Goal: Task Accomplishment & Management: Use online tool/utility

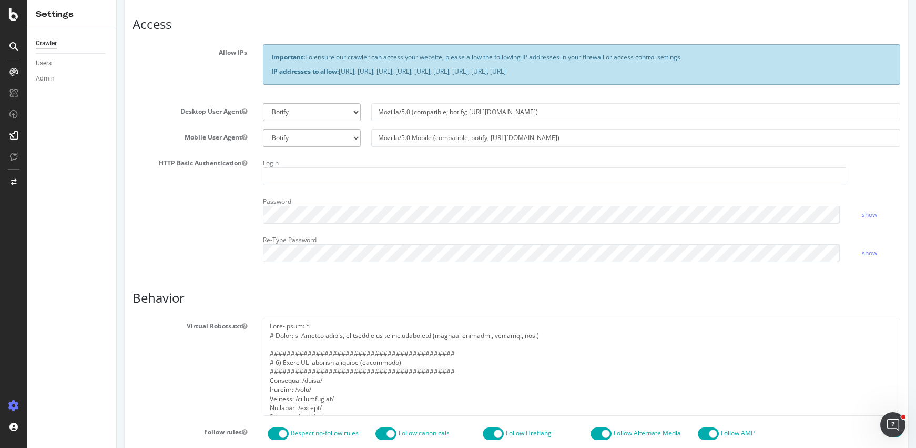
scroll to position [1425, 0]
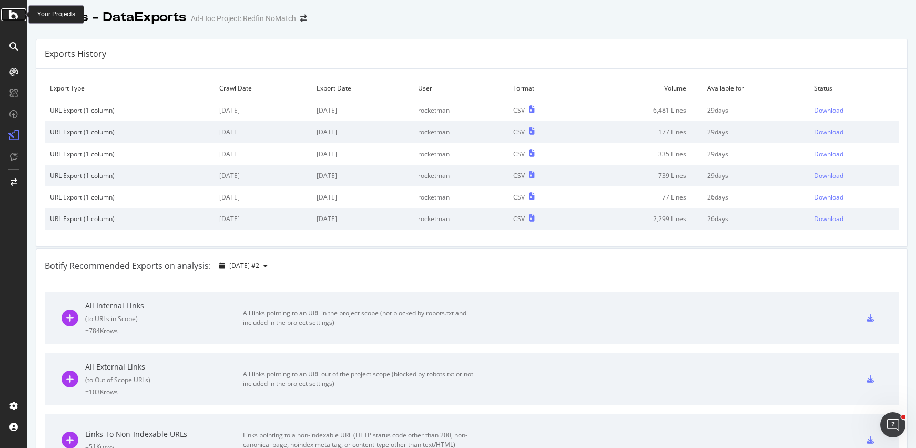
click at [9, 18] on icon at bounding box center [13, 14] width 9 height 13
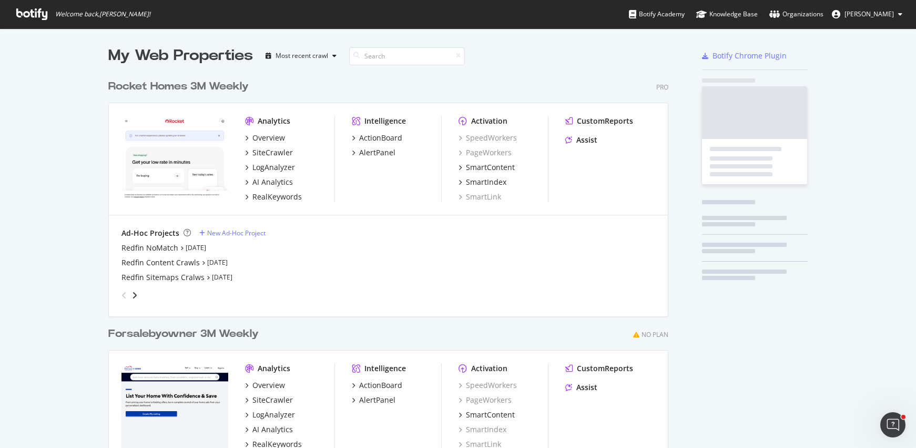
scroll to position [468, 561]
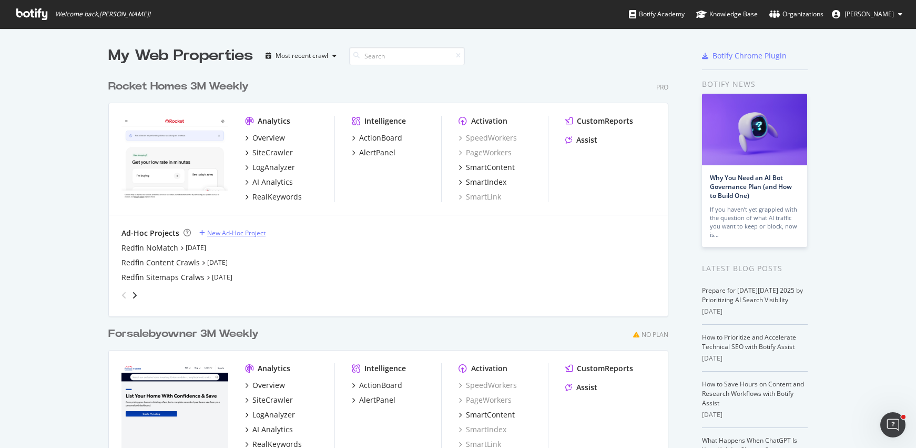
click at [221, 234] on div "New Ad-Hoc Project" at bounding box center [236, 232] width 58 height 9
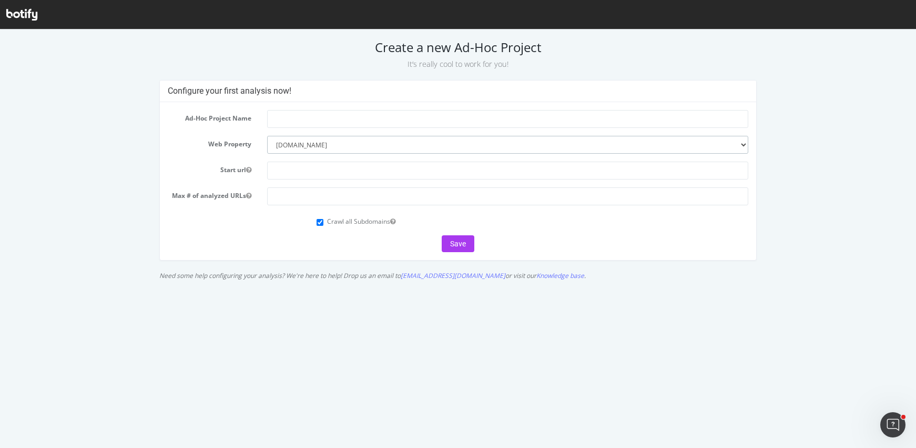
click at [338, 145] on select "--------- www.rocket.com forsalebyowner.com" at bounding box center [507, 145] width 481 height 18
click at [267, 136] on select "--------- www.rocket.com forsalebyowner.com" at bounding box center [507, 145] width 481 height 18
paste input "https://www.rocketmortgage.com/learn/"
type input "https://www.rocketmortgage.com/learn/"
click at [345, 194] on input "number" at bounding box center [507, 196] width 481 height 18
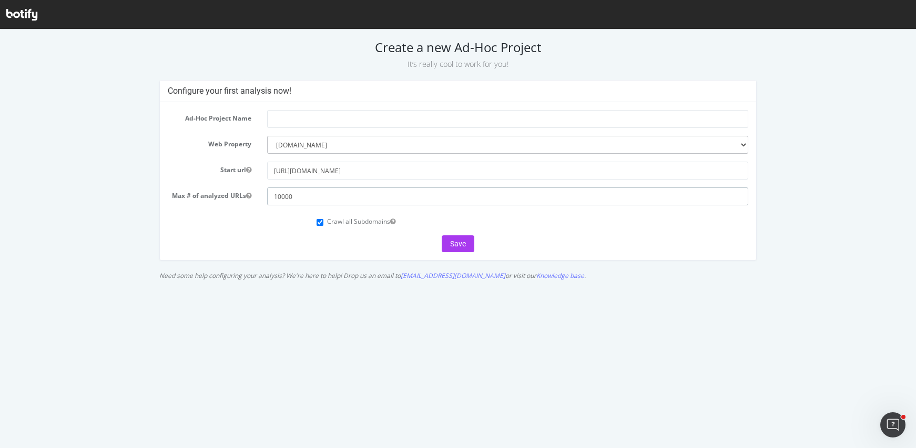
type input "10000"
click at [321, 221] on input "Crawl all Subdomains" at bounding box center [320, 222] width 7 height 7
checkbox input "false"
click at [323, 121] on input "text" at bounding box center [507, 119] width 481 height 18
type input "Rocket Mortgage Learning Center"
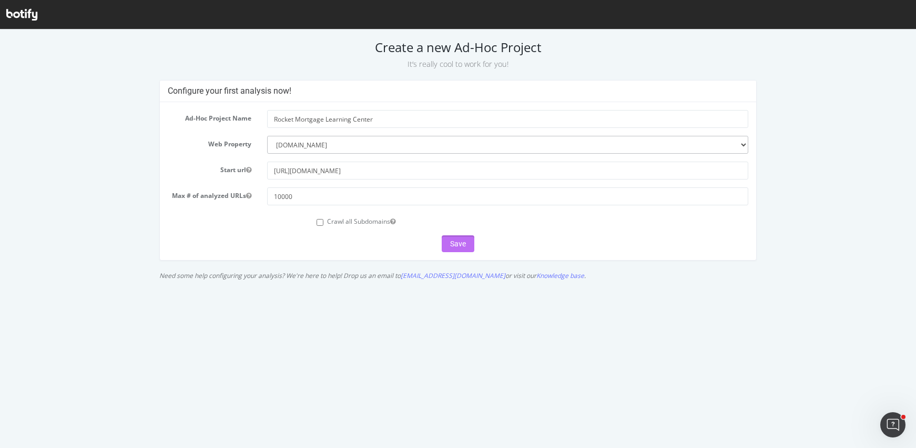
click at [467, 243] on button "Save" at bounding box center [458, 243] width 33 height 17
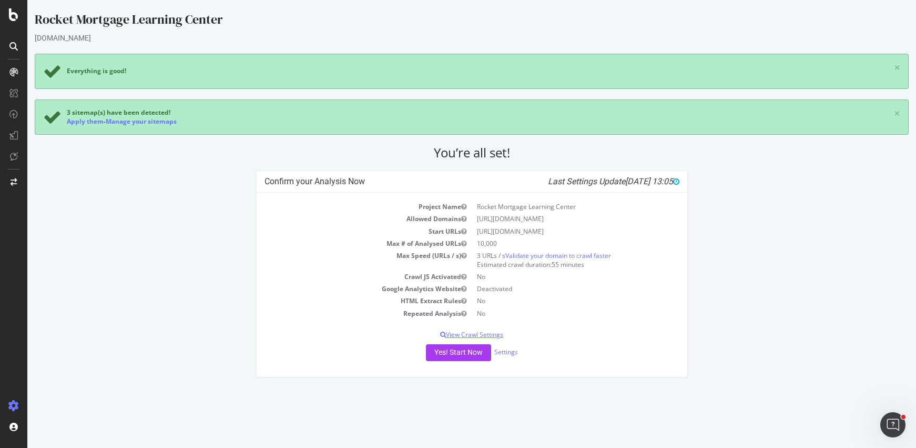
click at [496, 336] on p "View Crawl Settings" at bounding box center [472, 334] width 415 height 9
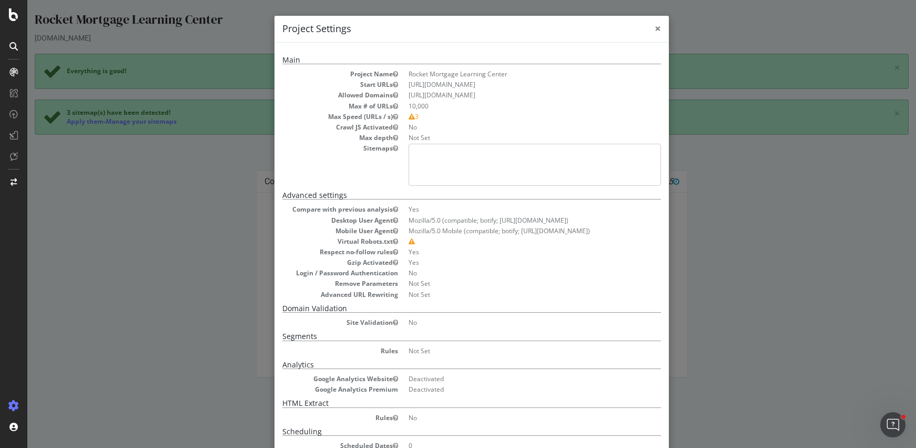
click at [655, 26] on span "×" at bounding box center [658, 28] width 6 height 15
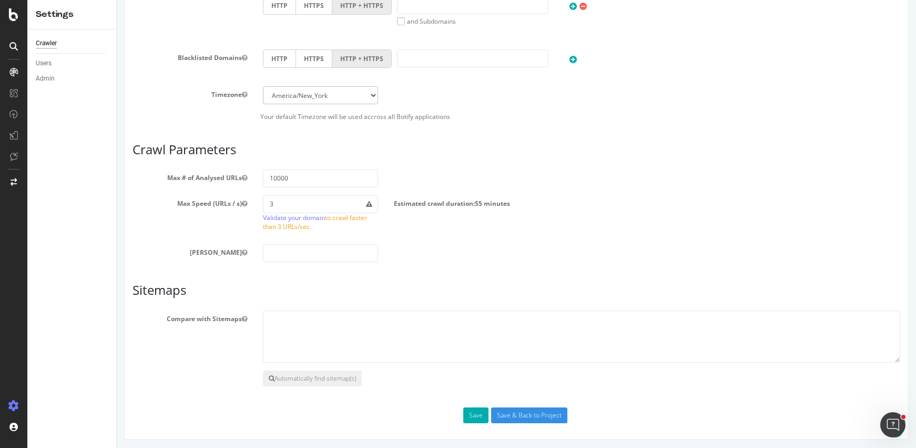
scroll to position [510, 0]
drag, startPoint x: 297, startPoint y: 199, endPoint x: 199, endPoint y: 192, distance: 98.1
click at [199, 192] on section "Max # of Analysed URLs 10000 Max Speed (URLs / s) 3 Validate your domain to cra…" at bounding box center [517, 213] width 768 height 93
type input "10"
click at [298, 258] on input "number" at bounding box center [320, 251] width 115 height 18
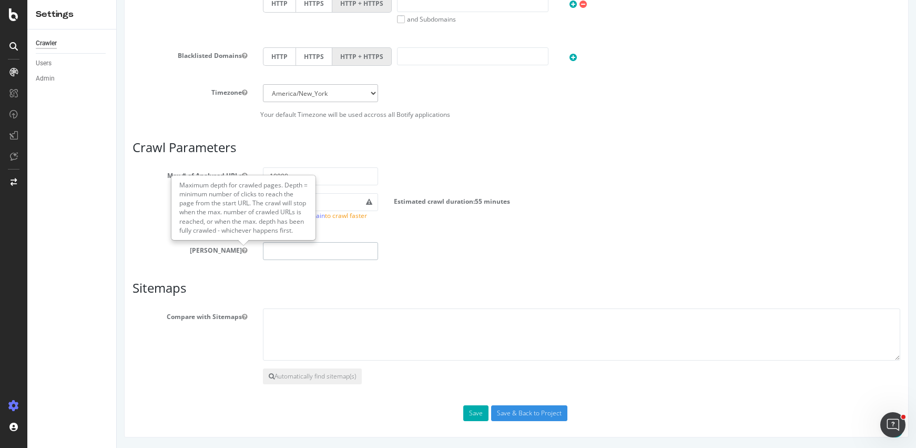
click at [278, 251] on input "number" at bounding box center [320, 251] width 115 height 18
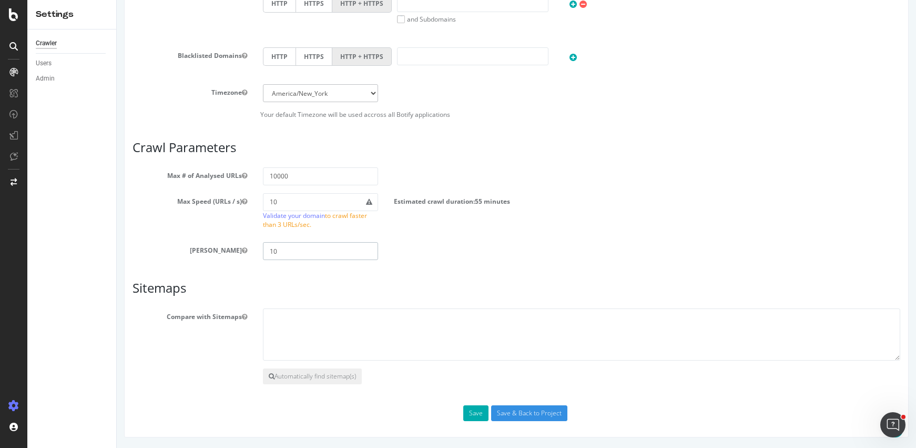
type input "10"
click at [340, 170] on input "10000" at bounding box center [320, 176] width 115 height 18
drag, startPoint x: 304, startPoint y: 203, endPoint x: 210, endPoint y: 193, distance: 94.7
click at [210, 193] on div "Max Speed (URLs / s) 10 Validate your domain to crawl faster than 3 URLs/sec. E…" at bounding box center [517, 213] width 784 height 41
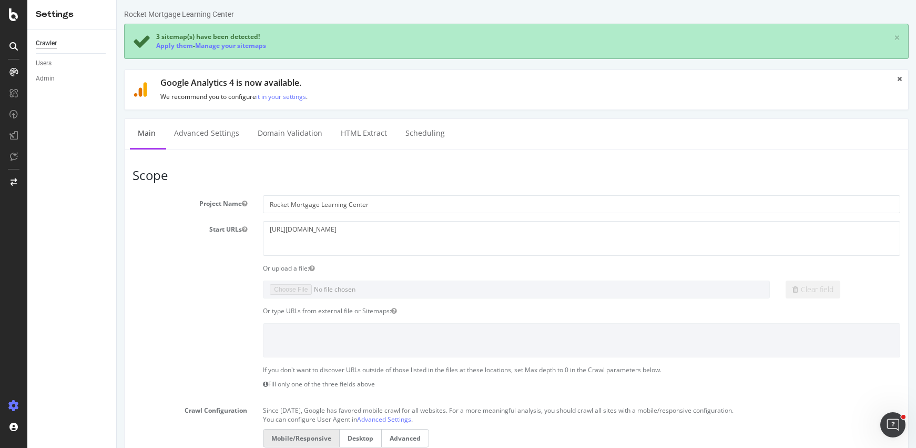
scroll to position [0, 0]
click at [201, 133] on link "Advanced Settings" at bounding box center [206, 134] width 81 height 29
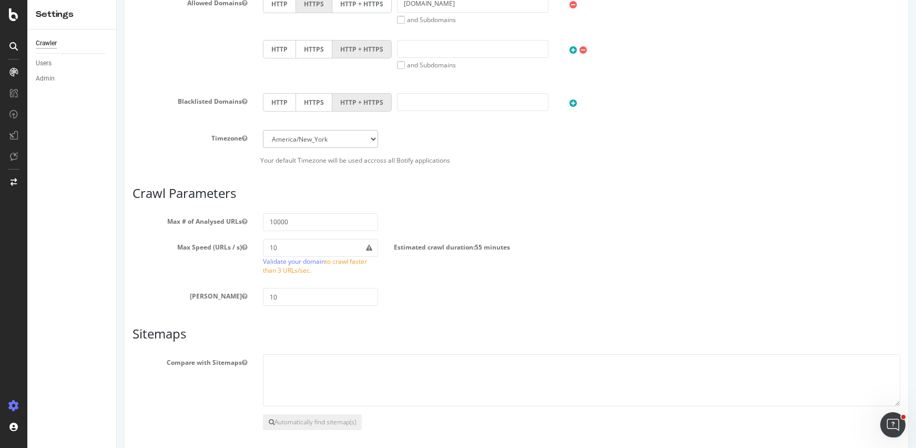
scroll to position [510, 0]
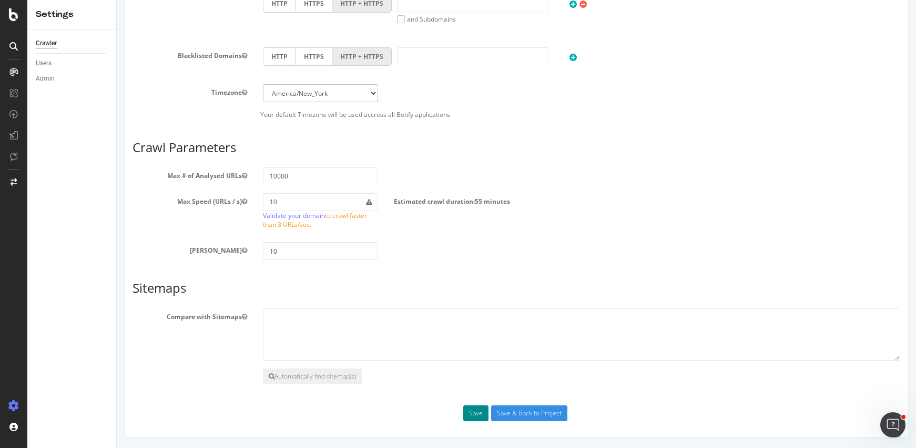
click at [469, 411] on button "Save" at bounding box center [475, 413] width 25 height 16
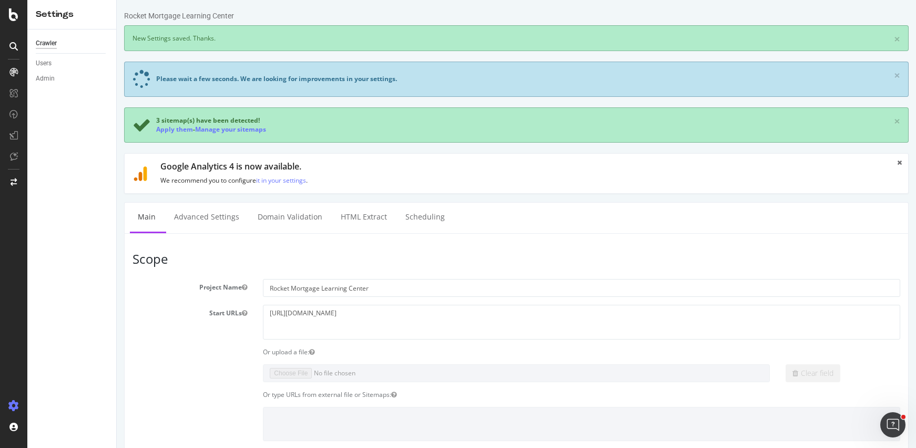
scroll to position [0, 0]
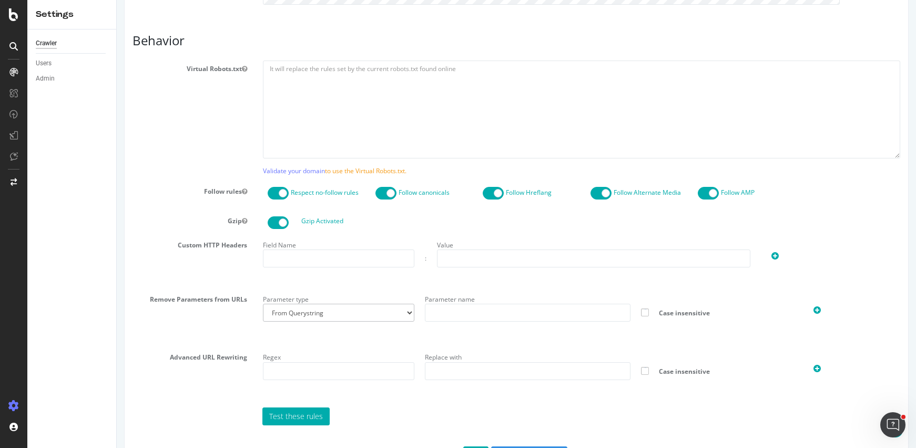
scroll to position [495, 0]
paste input "utm_, fbclid, gclid, cmpid, page"
type input "utm_, fbclid, gclid, cmpid, page"
click at [503, 365] on input "text" at bounding box center [528, 370] width 206 height 18
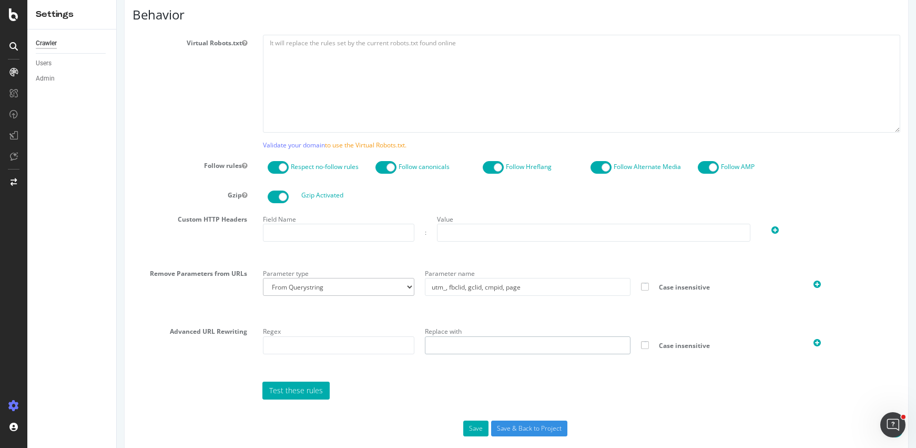
scroll to position [520, 0]
click at [527, 431] on input "Save & Back to Project" at bounding box center [529, 428] width 76 height 16
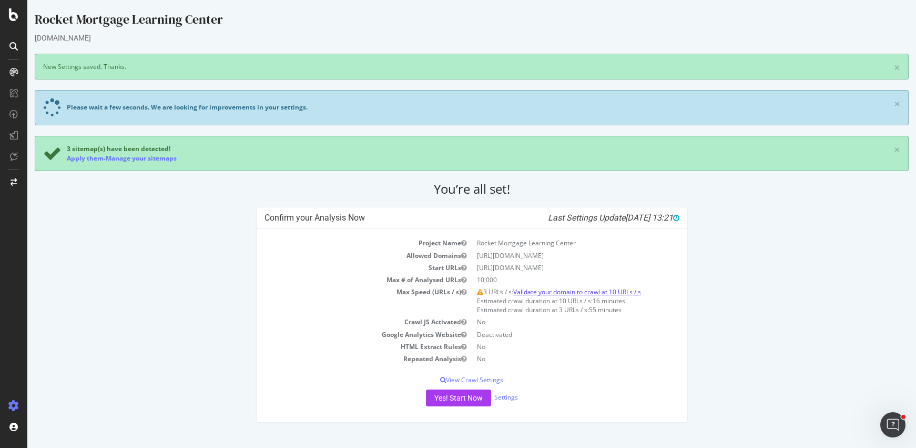
click at [547, 289] on link "Validate your domain to crawl at 10 URLs / s" at bounding box center [577, 291] width 128 height 9
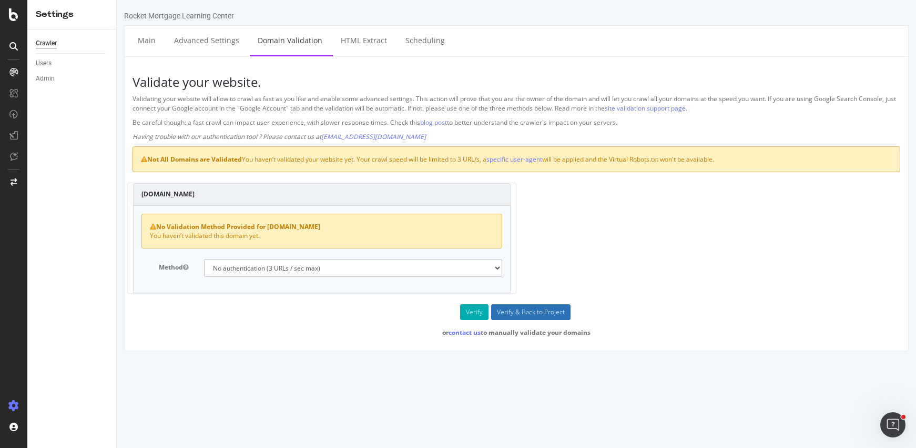
click at [556, 317] on input "Verify & Back to Project" at bounding box center [530, 312] width 79 height 16
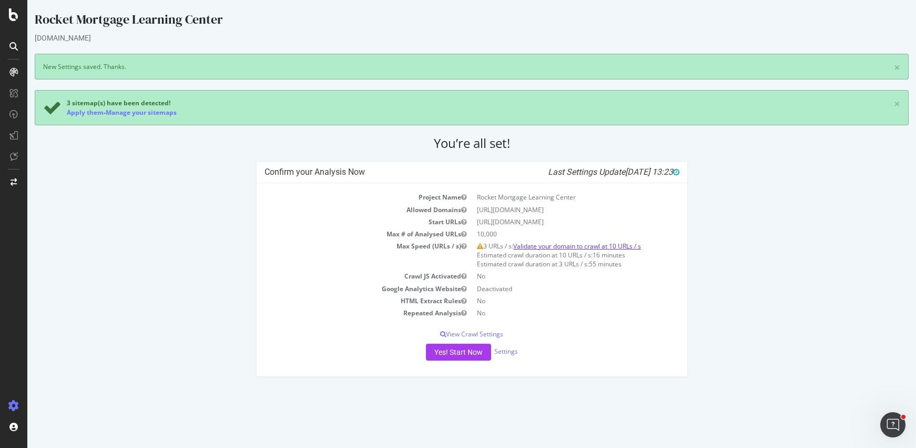
click at [541, 245] on link "Validate your domain to crawl at 10 URLs / s" at bounding box center [577, 245] width 128 height 9
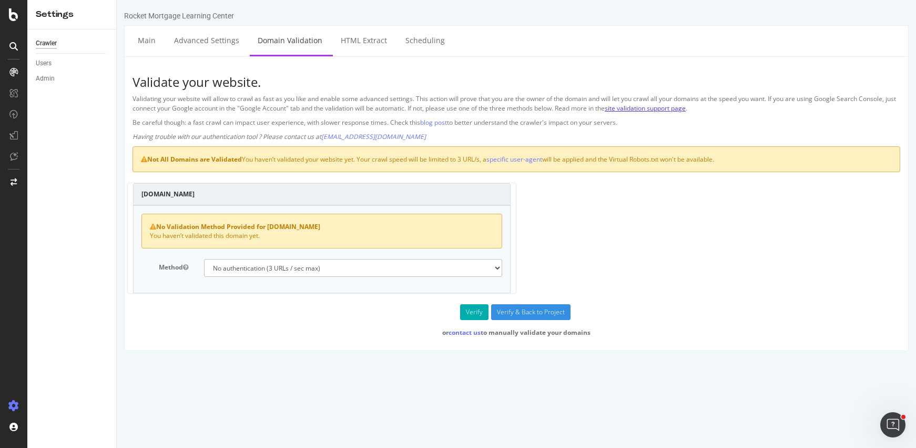
click at [686, 110] on link "site validation support page" at bounding box center [645, 108] width 81 height 9
click at [441, 264] on select "No authentication (3 URLs / sec max) DNS Text field (fast!) File's at site root…" at bounding box center [353, 268] width 298 height 18
select select "5"
click at [204, 259] on select "No authentication (3 URLs / sec max) DNS Text field (fast!) File's at site root…" at bounding box center [353, 268] width 298 height 18
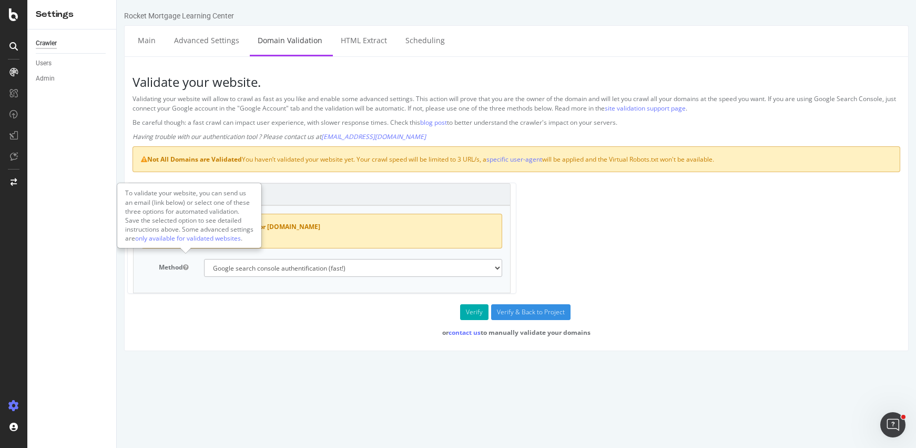
click at [177, 244] on div "To validate your website, you can send us an email (link below) or select one o…" at bounding box center [189, 216] width 143 height 64
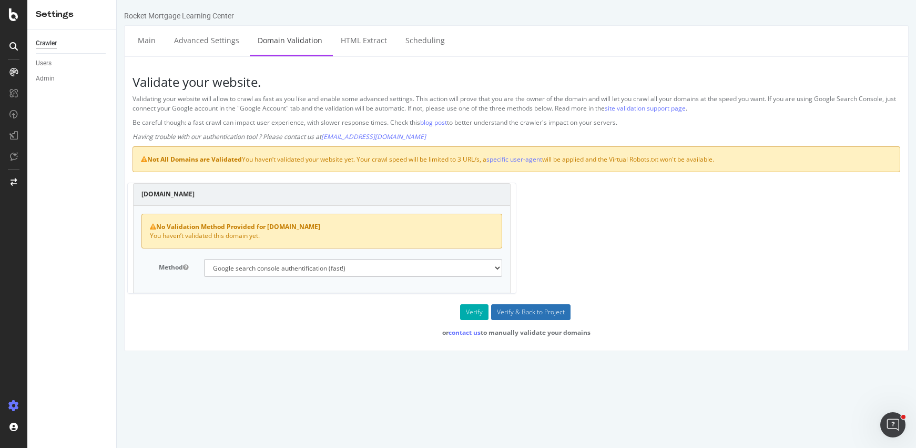
click at [547, 312] on input "Verify & Back to Project" at bounding box center [530, 312] width 79 height 16
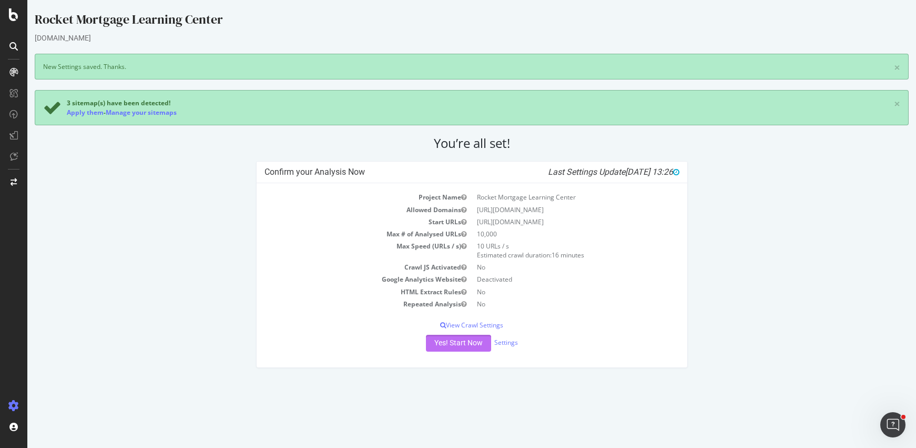
click at [448, 344] on button "Yes! Start Now" at bounding box center [458, 343] width 65 height 17
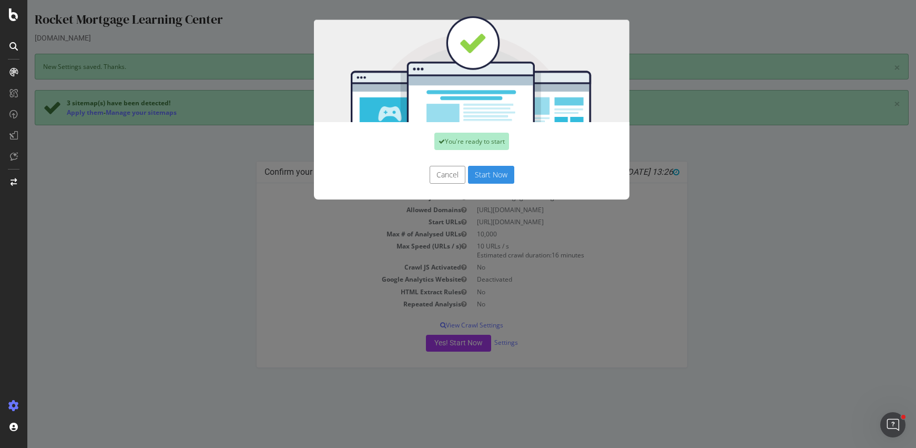
click at [480, 177] on button "Start Now" at bounding box center [491, 175] width 46 height 18
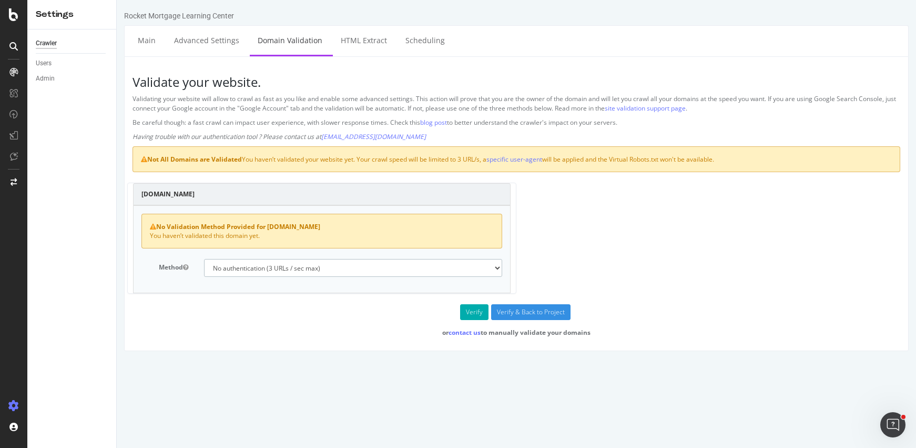
click at [486, 271] on select "No authentication (3 URLs / sec max) DNS Text field (fast!) File's at site root…" at bounding box center [353, 268] width 298 height 18
select select "5"
click at [204, 259] on select "No authentication (3 URLs / sec max) DNS Text field (fast!) File's at site root…" at bounding box center [353, 268] width 298 height 18
click at [476, 315] on button "Verify" at bounding box center [474, 312] width 28 height 16
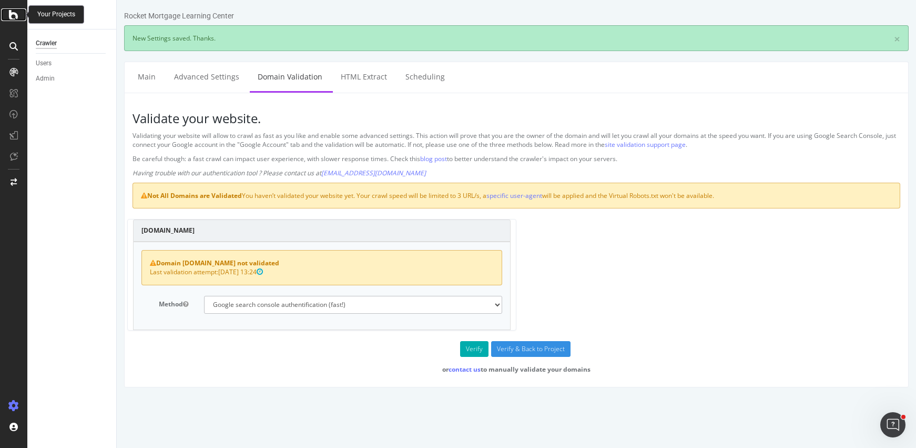
click at [16, 18] on icon at bounding box center [13, 14] width 9 height 13
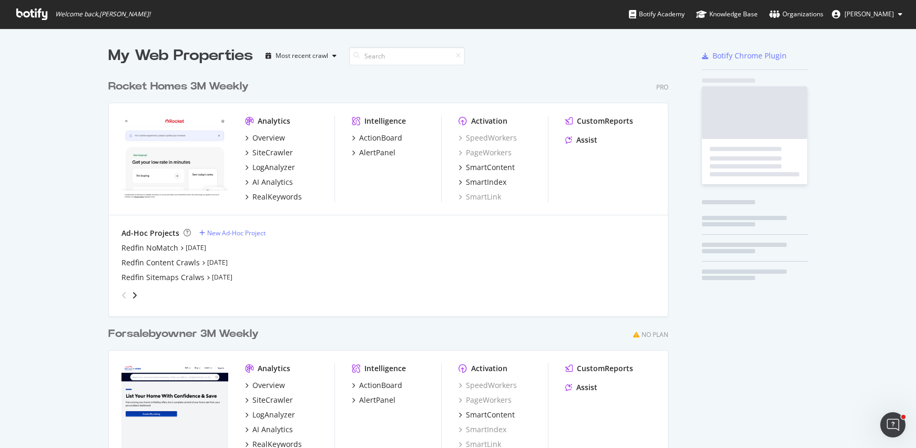
scroll to position [440, 901]
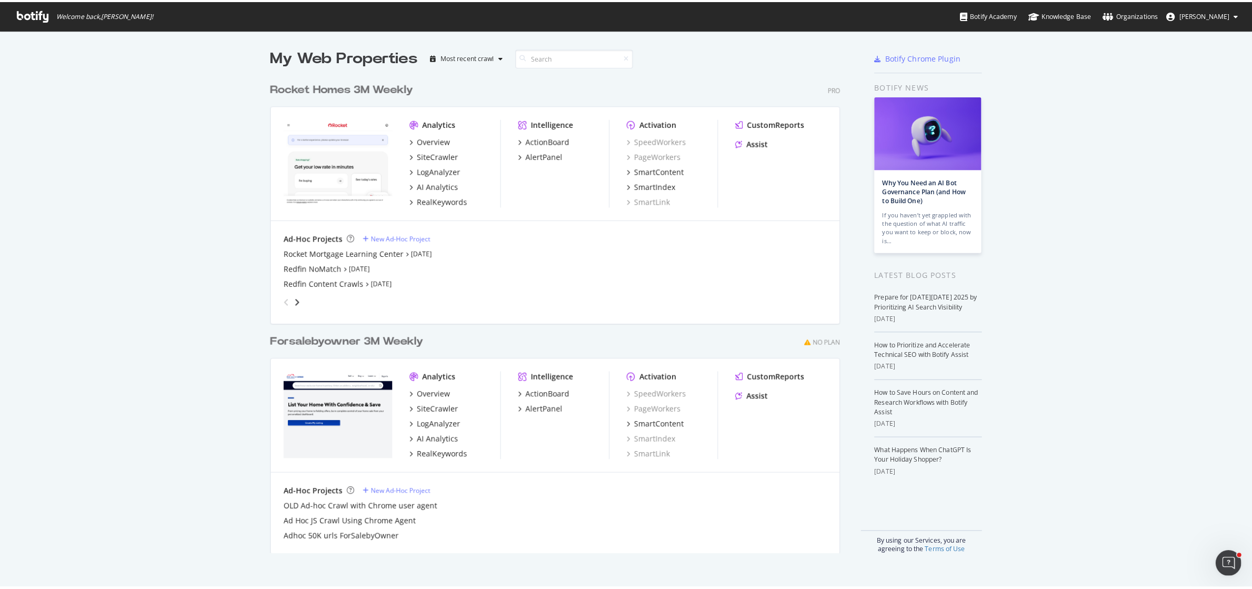
scroll to position [579, 1232]
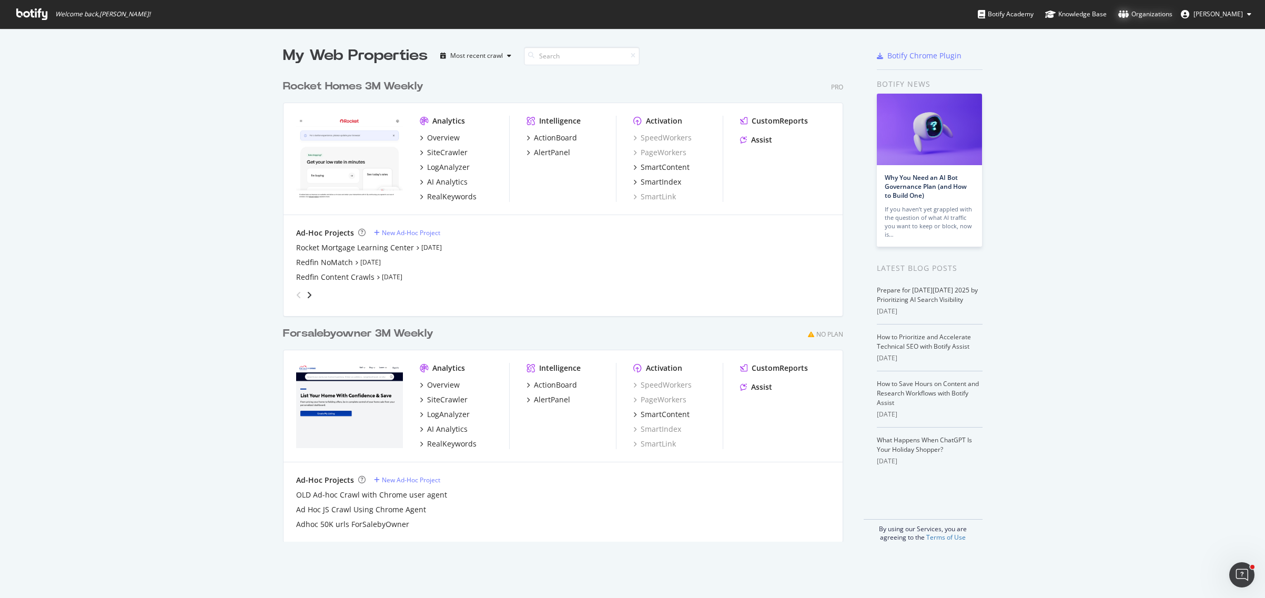
click at [916, 15] on div "Organizations" at bounding box center [1145, 14] width 54 height 11
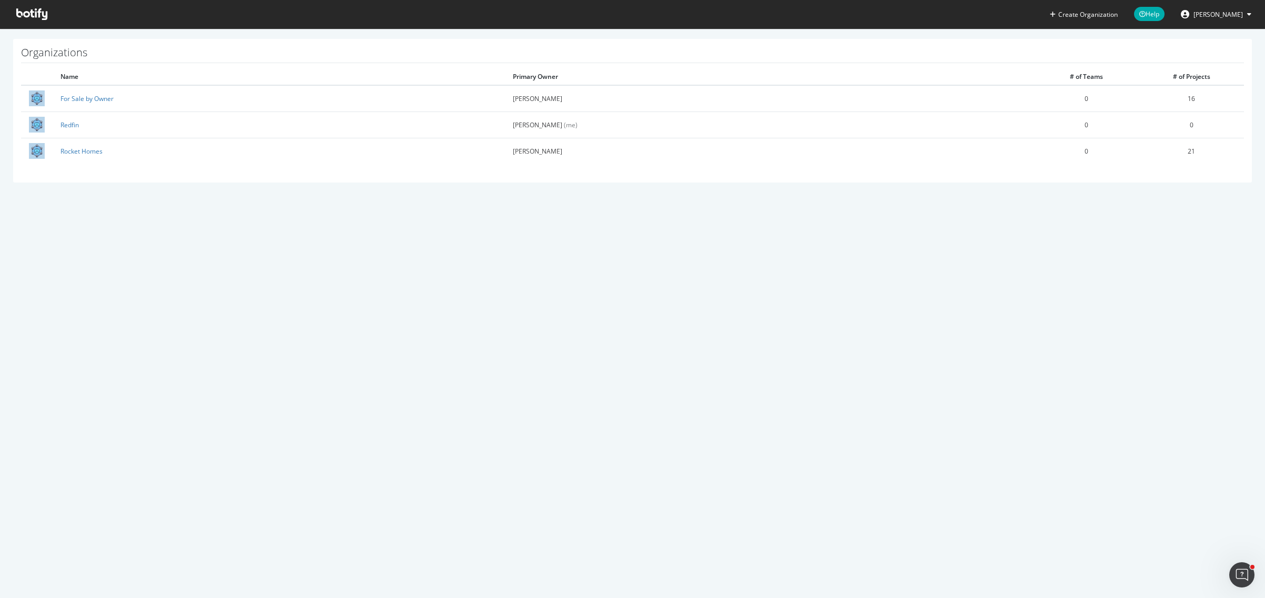
click at [1212, 13] on span "[PERSON_NAME]" at bounding box center [1218, 14] width 49 height 9
click at [1207, 152] on div "See all Organizations" at bounding box center [1208, 153] width 101 height 16
click at [29, 18] on icon at bounding box center [31, 14] width 31 height 12
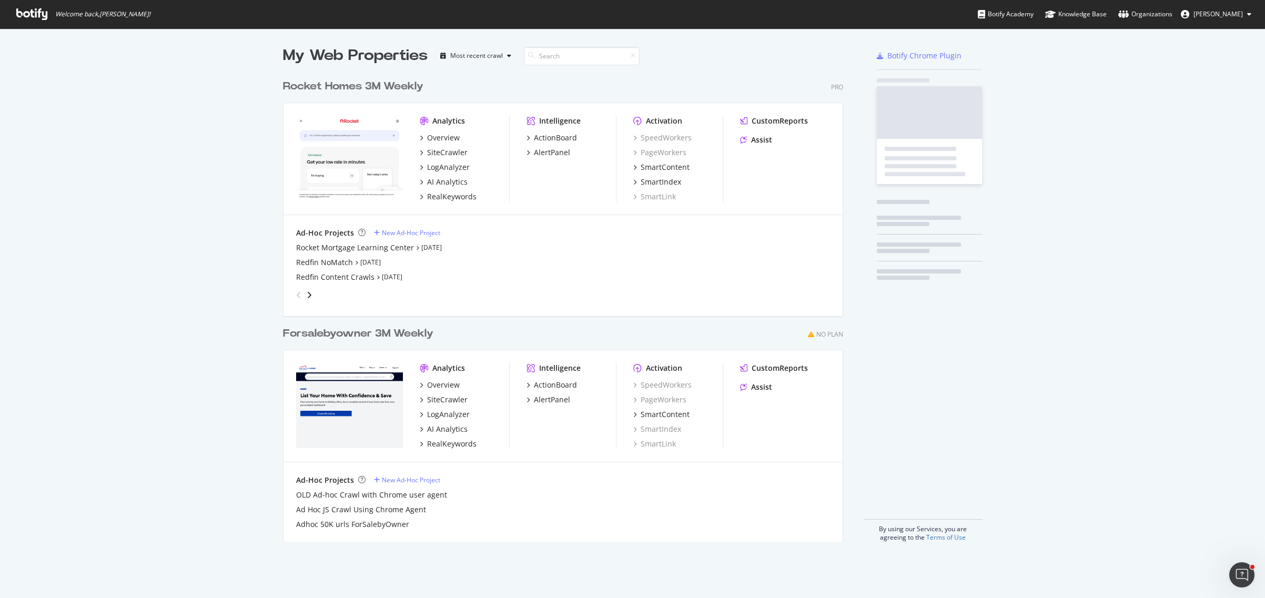
scroll to position [468, 561]
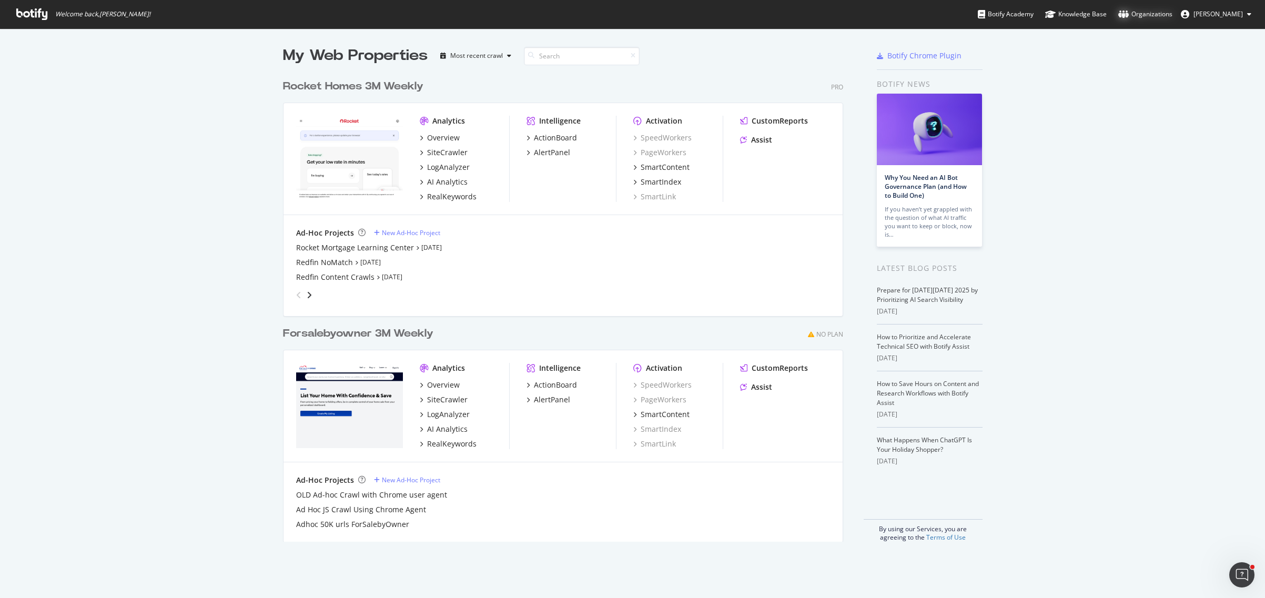
click at [1152, 18] on div "Organizations" at bounding box center [1145, 14] width 54 height 11
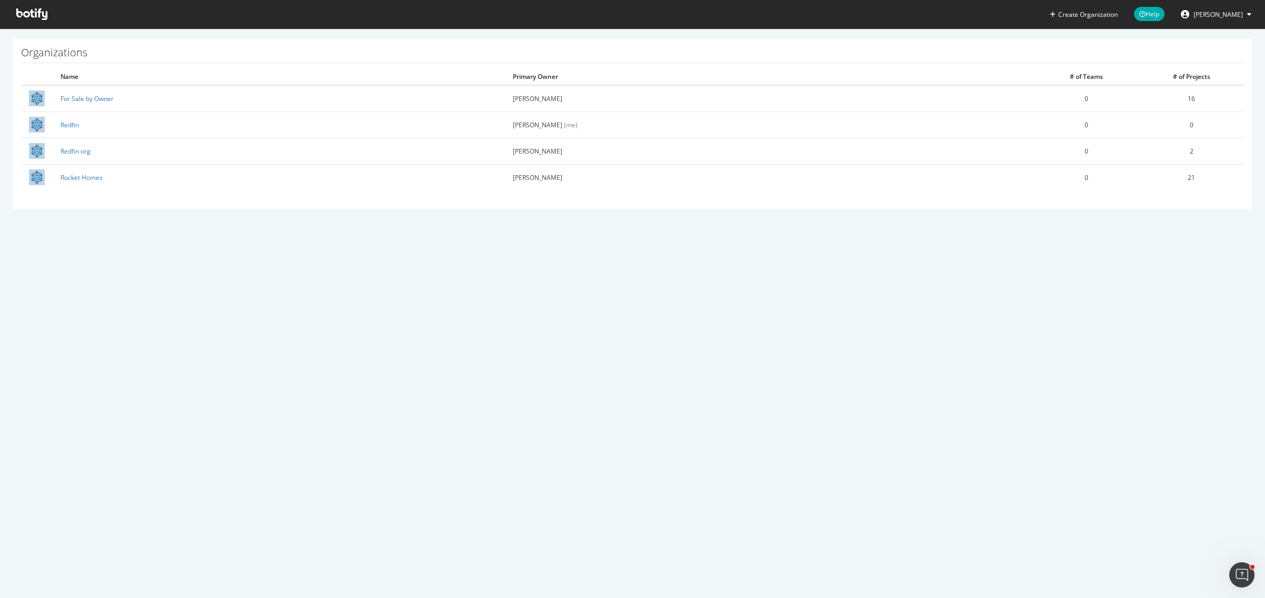
click at [26, 9] on icon at bounding box center [31, 14] width 31 height 12
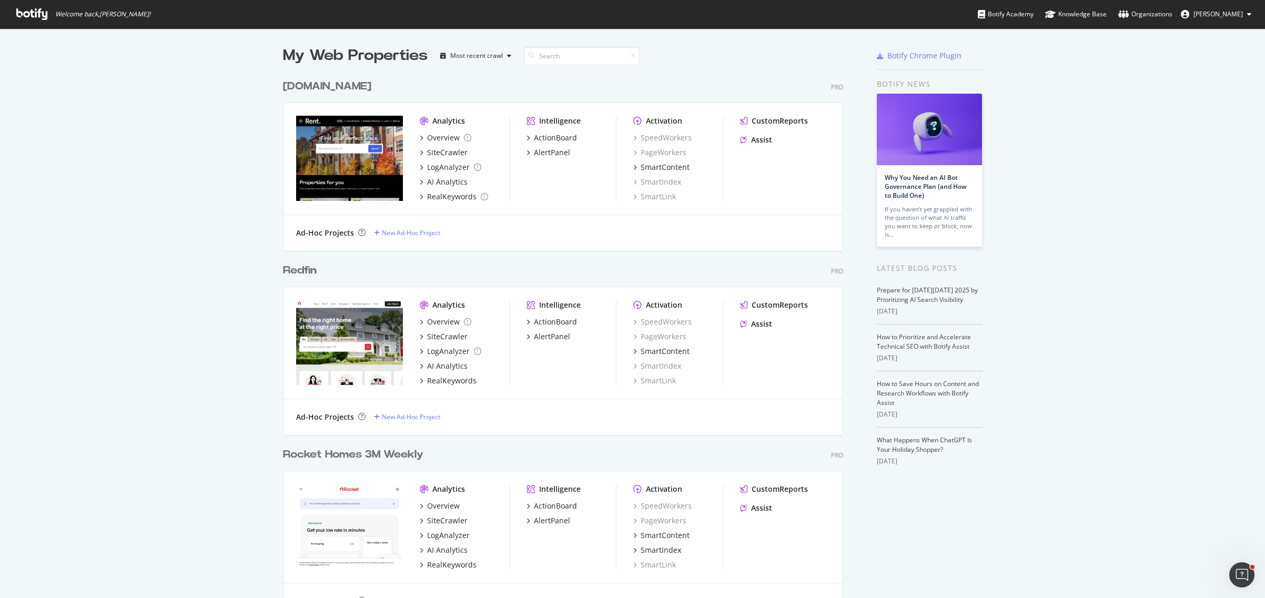
scroll to position [590, 1249]
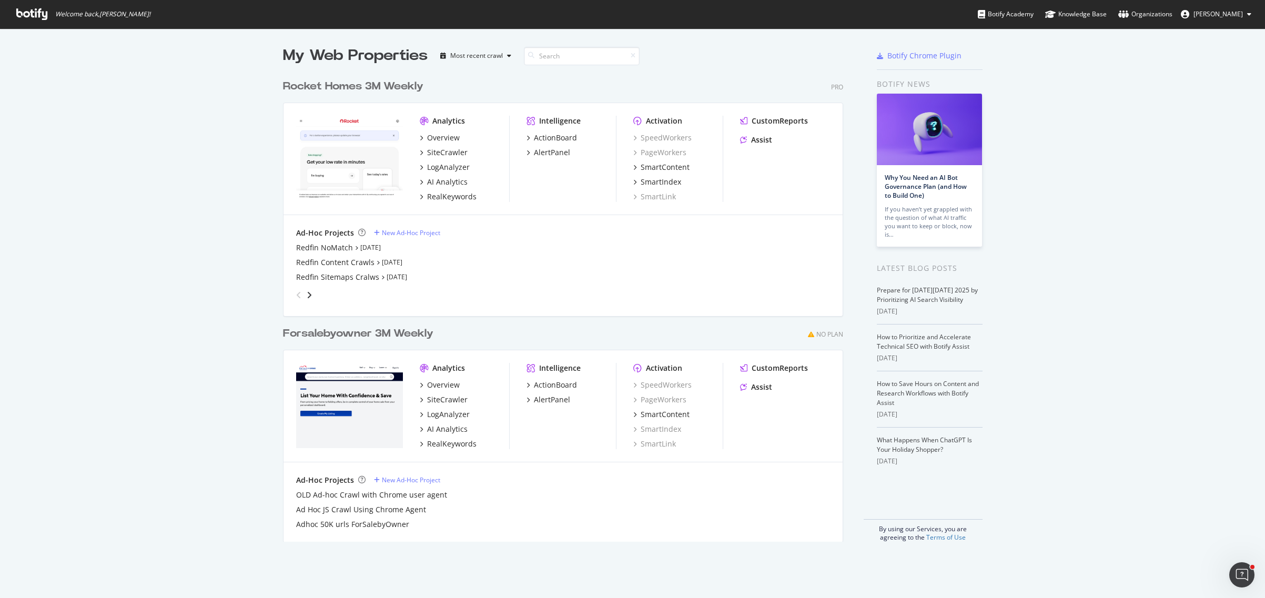
scroll to position [590, 1249]
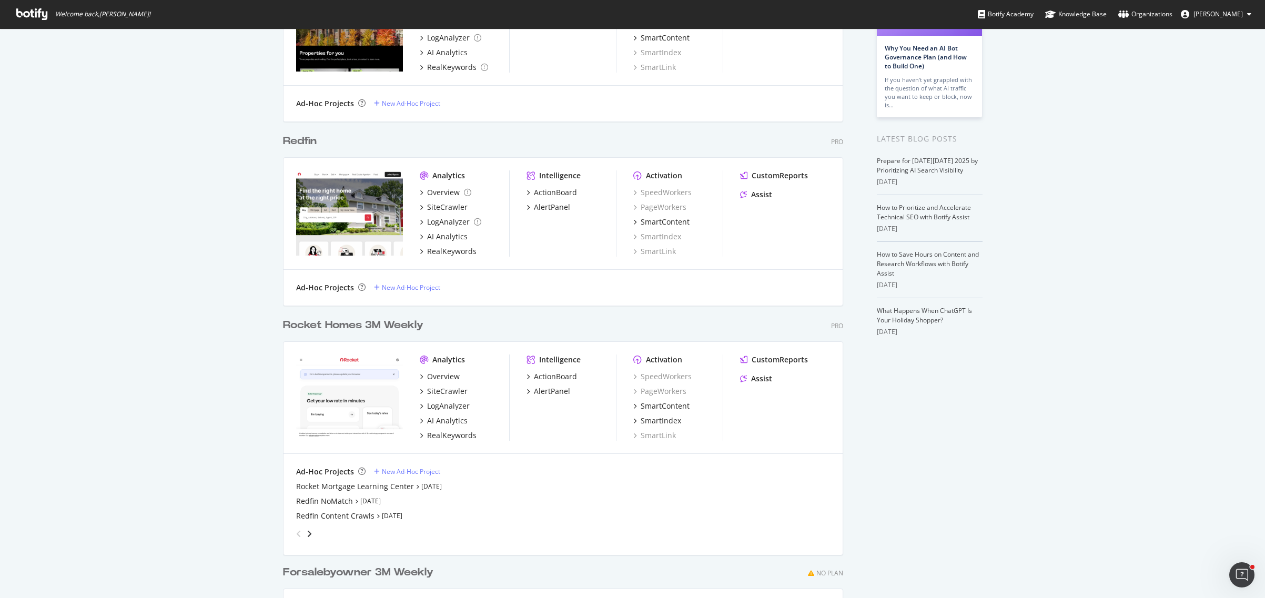
scroll to position [146, 0]
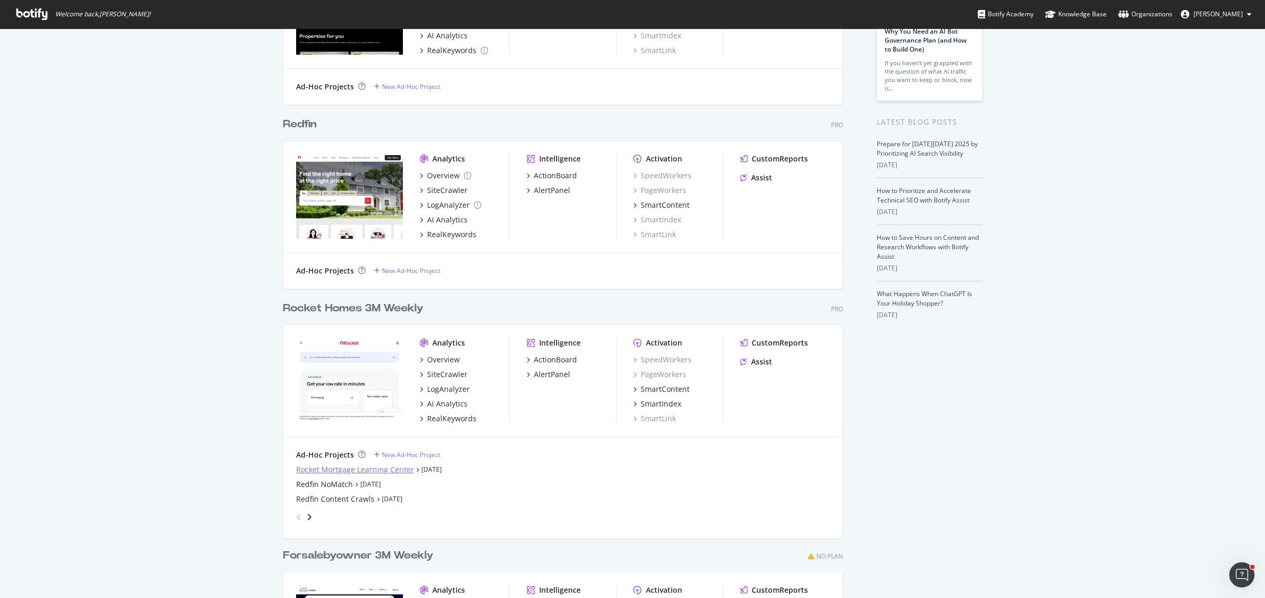
click at [324, 471] on div "Rocket Mortgage Learning Center" at bounding box center [355, 470] width 118 height 11
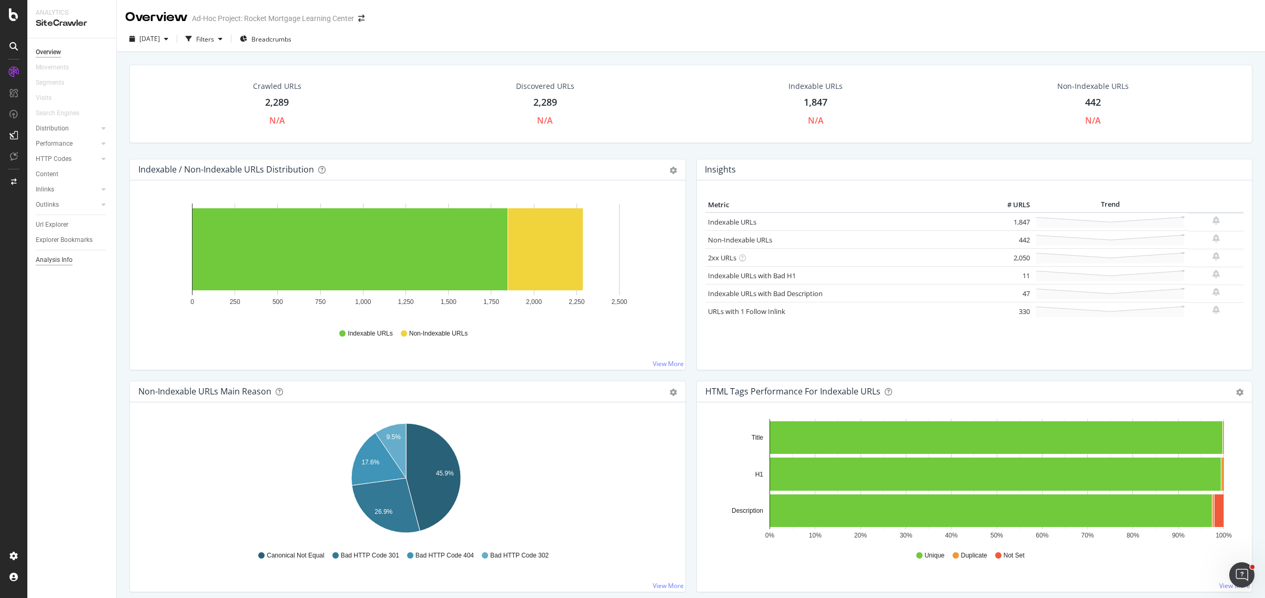
click at [56, 258] on div "Analysis Info" at bounding box center [54, 260] width 37 height 11
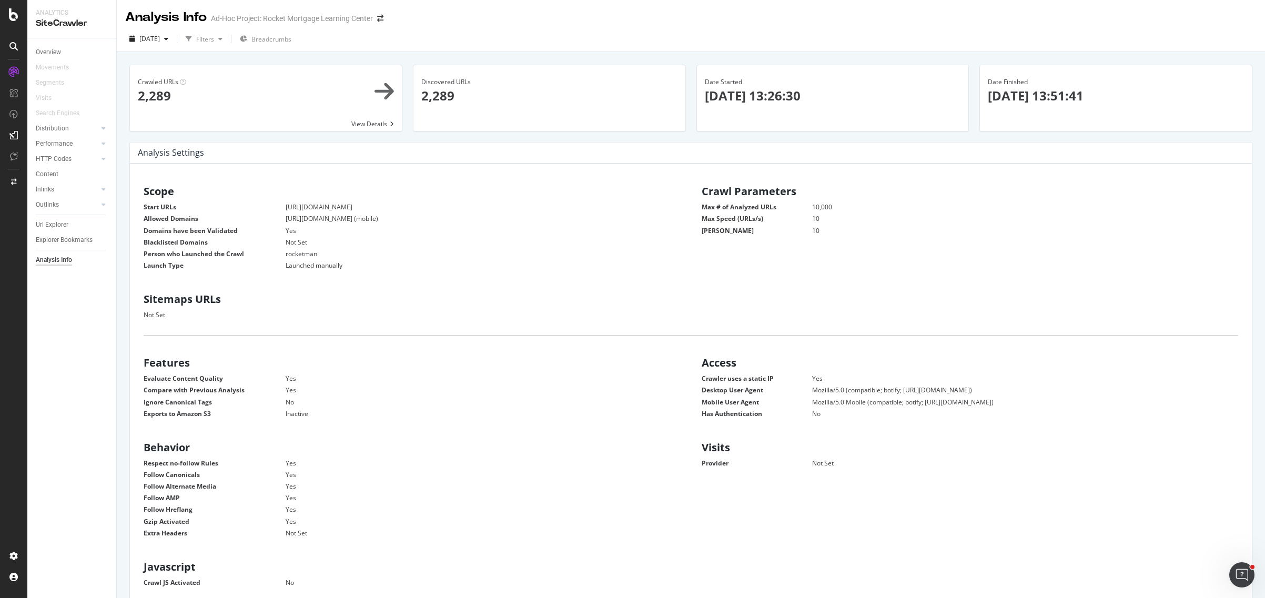
scroll to position [160, 529]
click at [50, 224] on div "Url Explorer" at bounding box center [52, 224] width 33 height 11
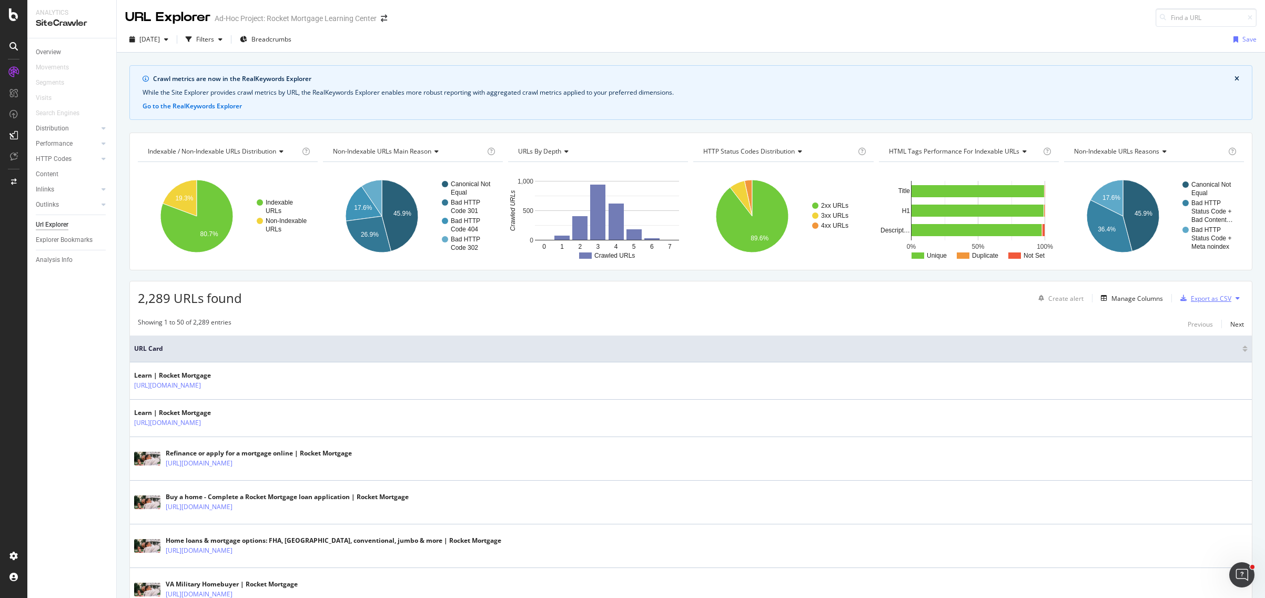
click at [1208, 299] on div "Export as CSV" at bounding box center [1211, 298] width 41 height 9
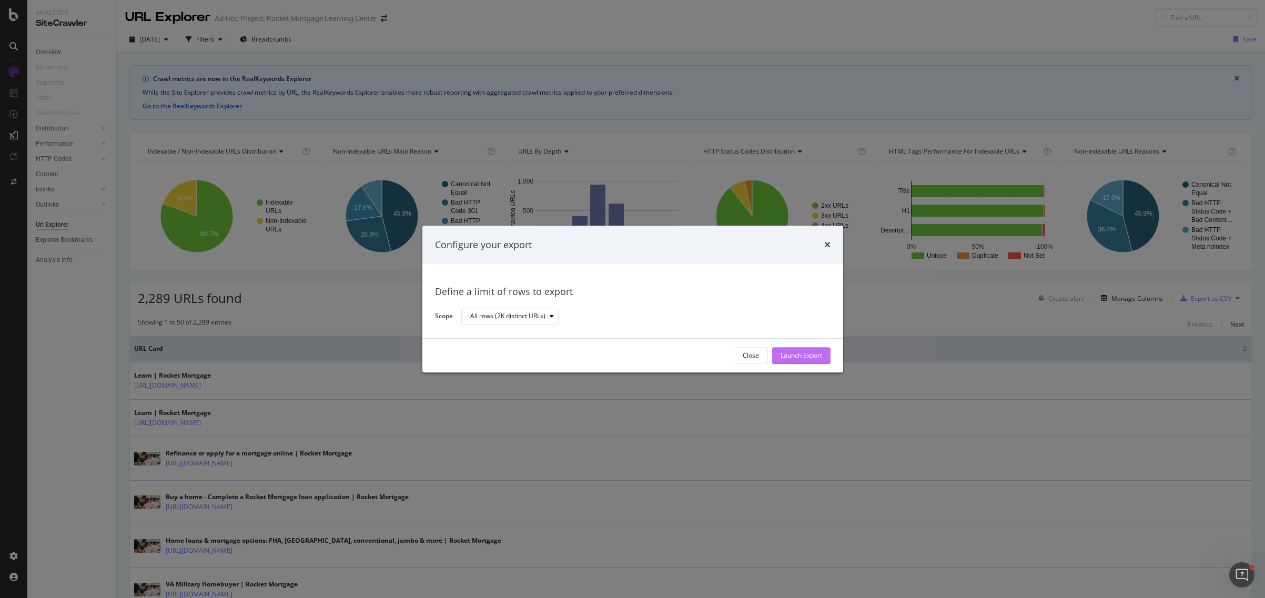
click at [806, 360] on div "Launch Export" at bounding box center [802, 355] width 42 height 9
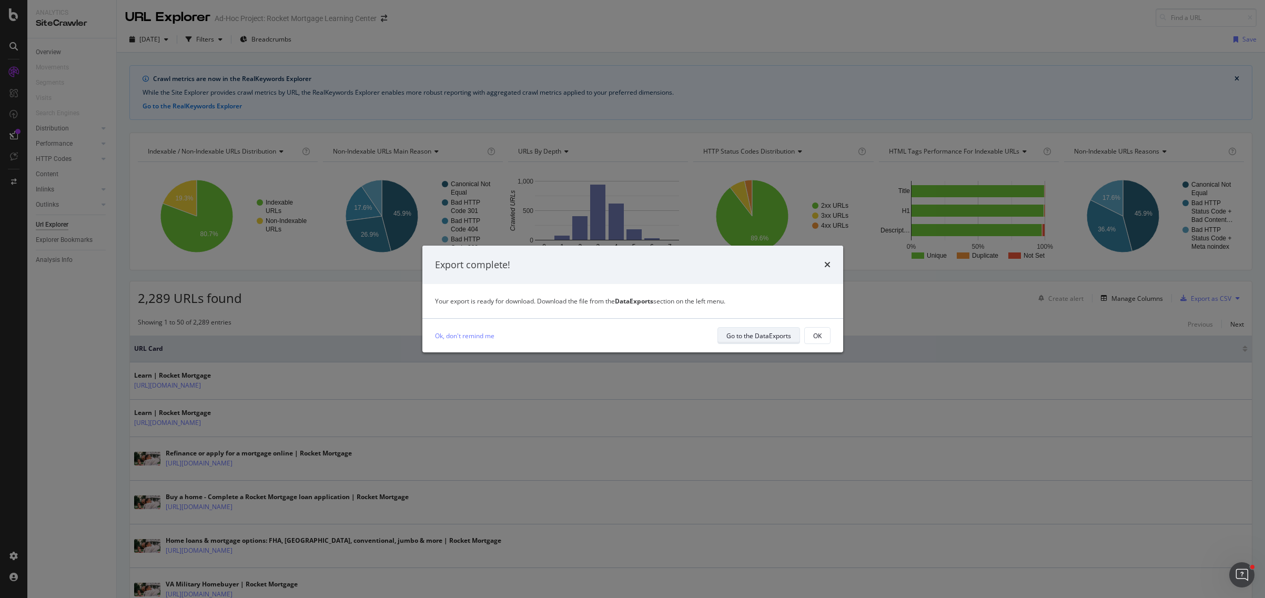
click at [743, 337] on div "Go to the DataExports" at bounding box center [758, 335] width 65 height 9
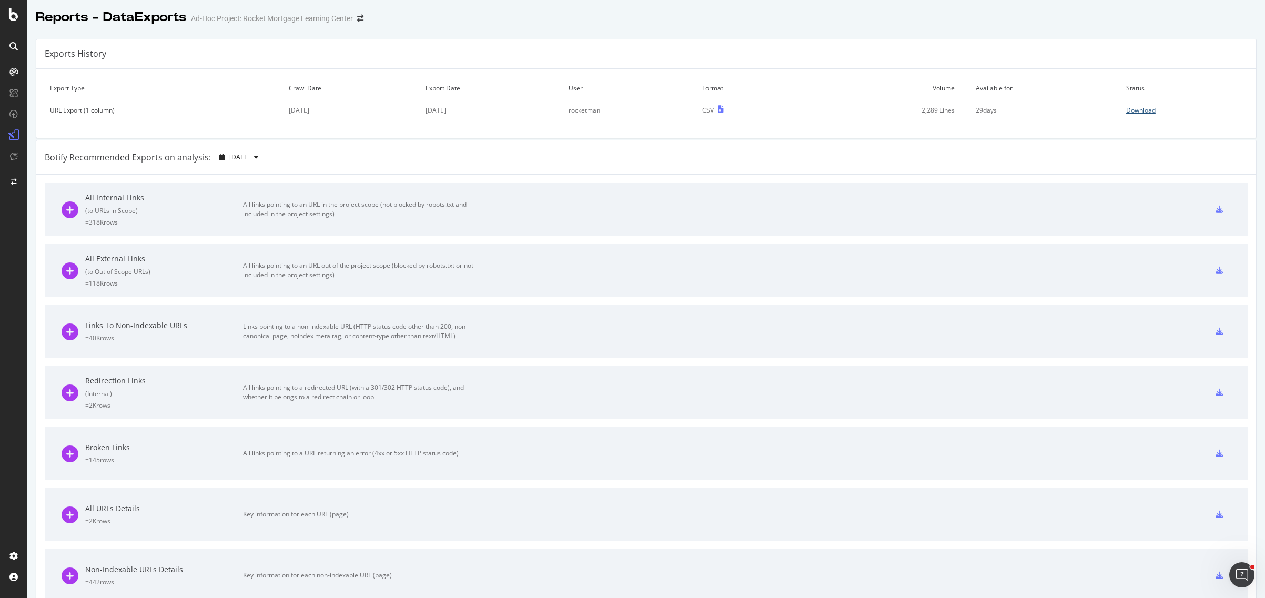
click at [1137, 111] on div "Download" at bounding box center [1140, 110] width 29 height 9
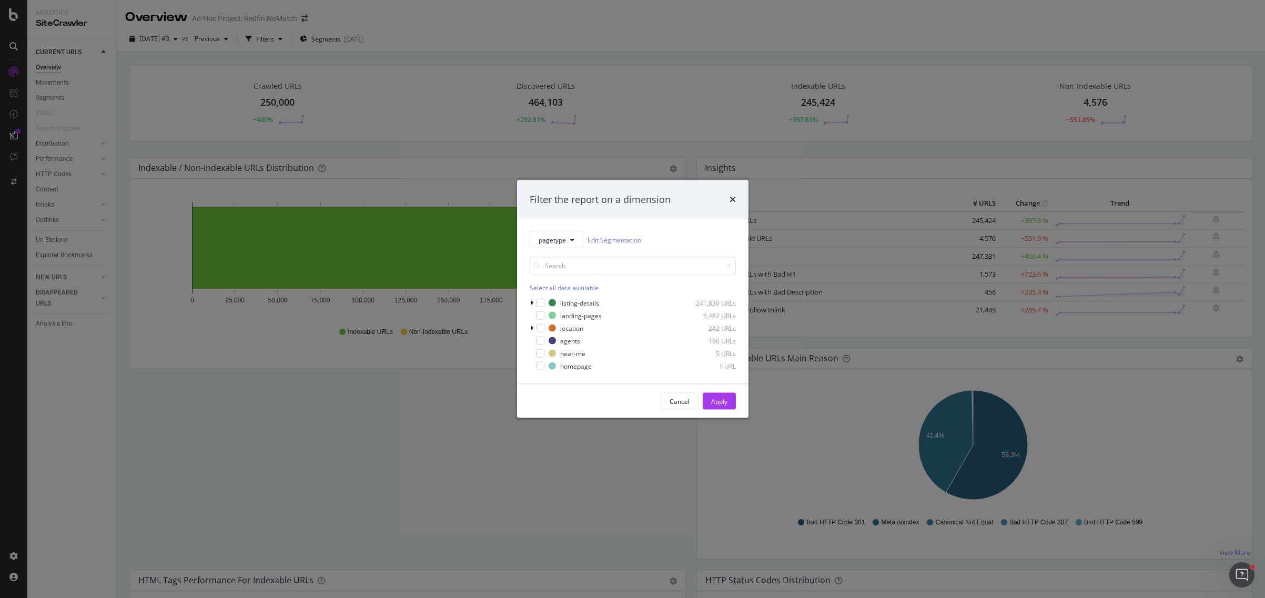
click at [726, 204] on div "Filter the report on a dimension" at bounding box center [633, 200] width 206 height 14
